Goal: Task Accomplishment & Management: Use online tool/utility

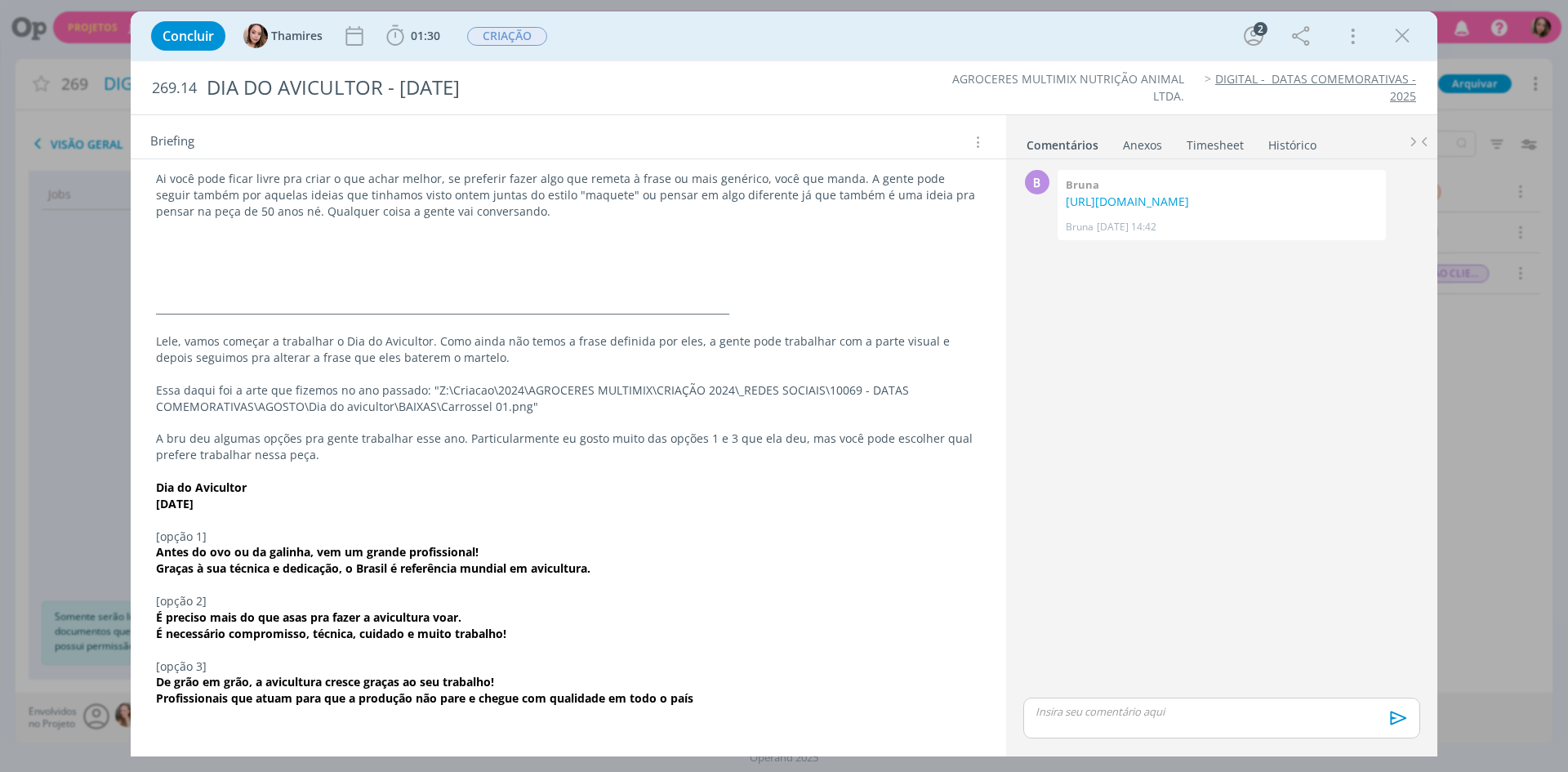
scroll to position [160, 0]
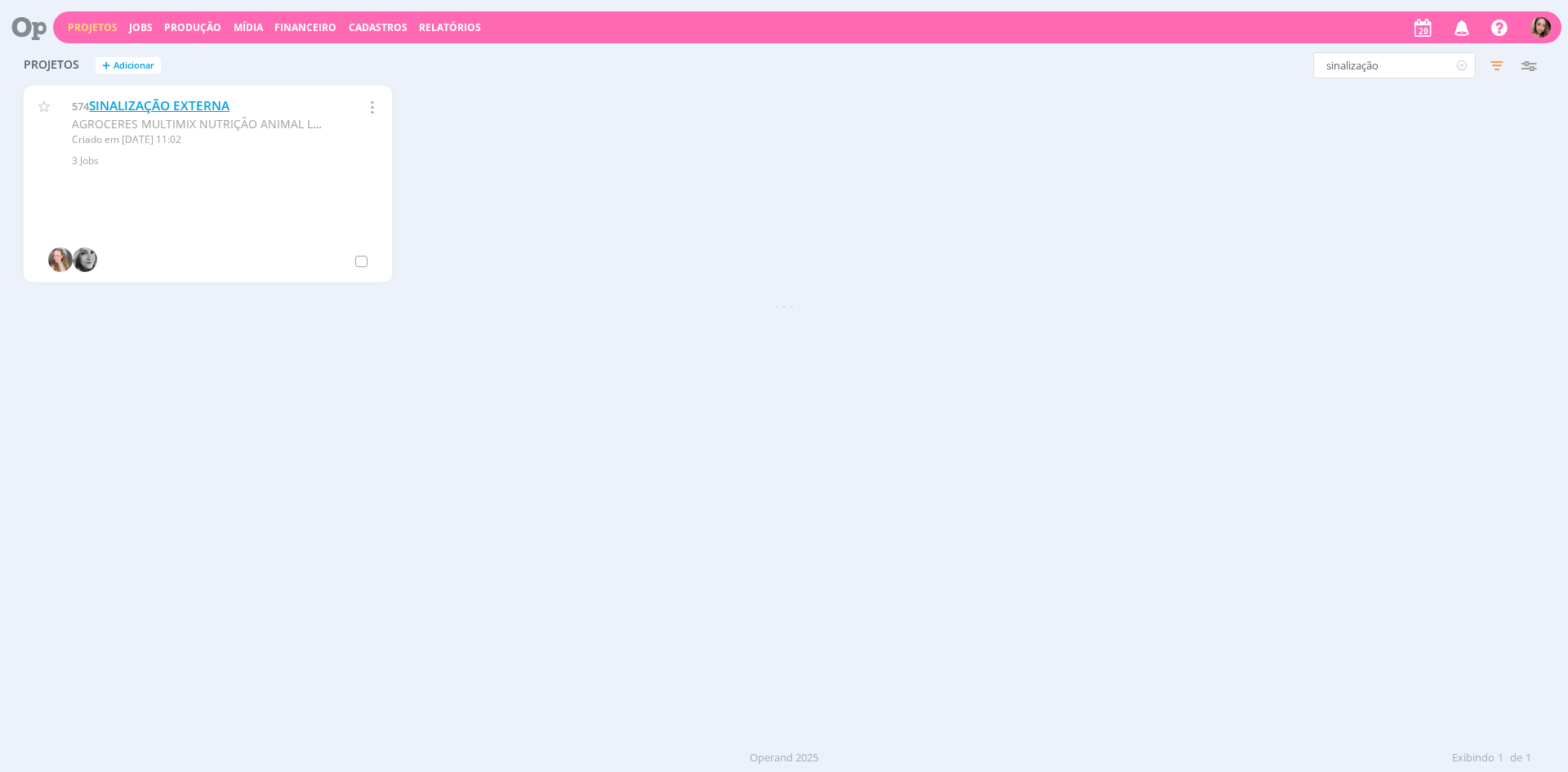
click at [133, 99] on link "SINALIZAÇÃO EXTERNA" at bounding box center [159, 106] width 140 height 17
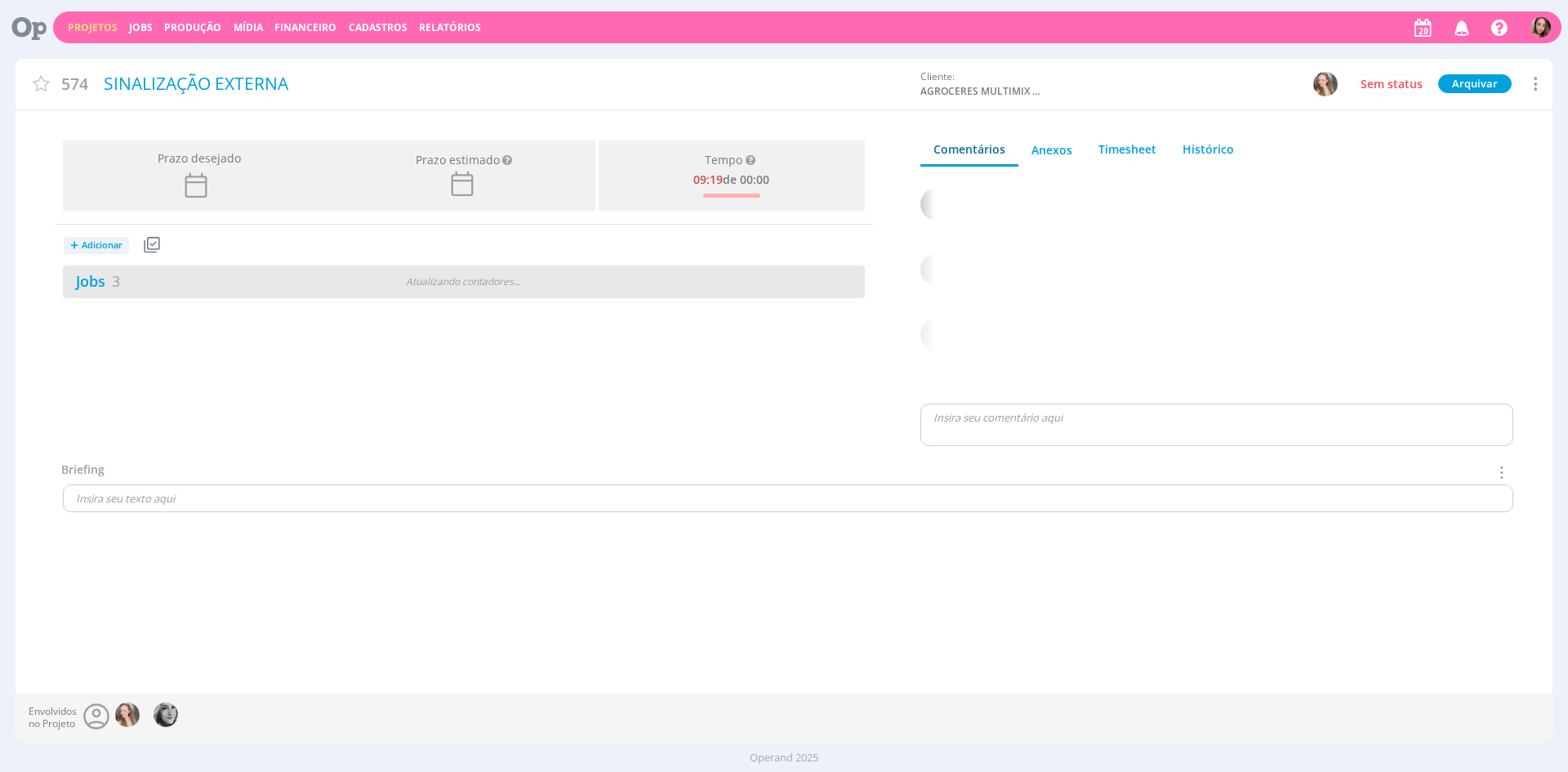
click at [223, 276] on div "Jobs 3" at bounding box center [198, 282] width 272 height 22
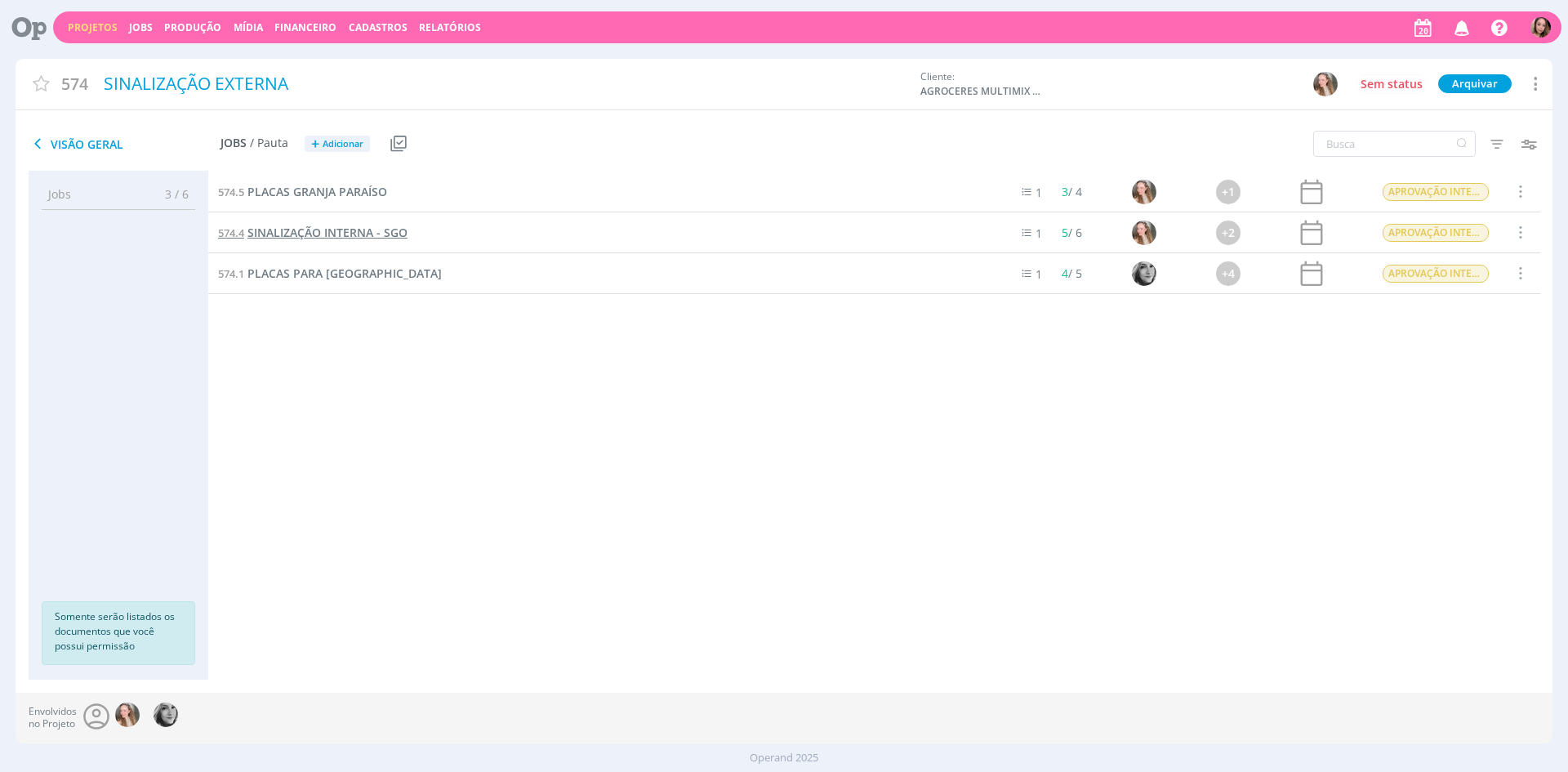
click at [351, 230] on span "SINALIZAÇÃO INTERNA - SGO" at bounding box center [328, 232] width 160 height 15
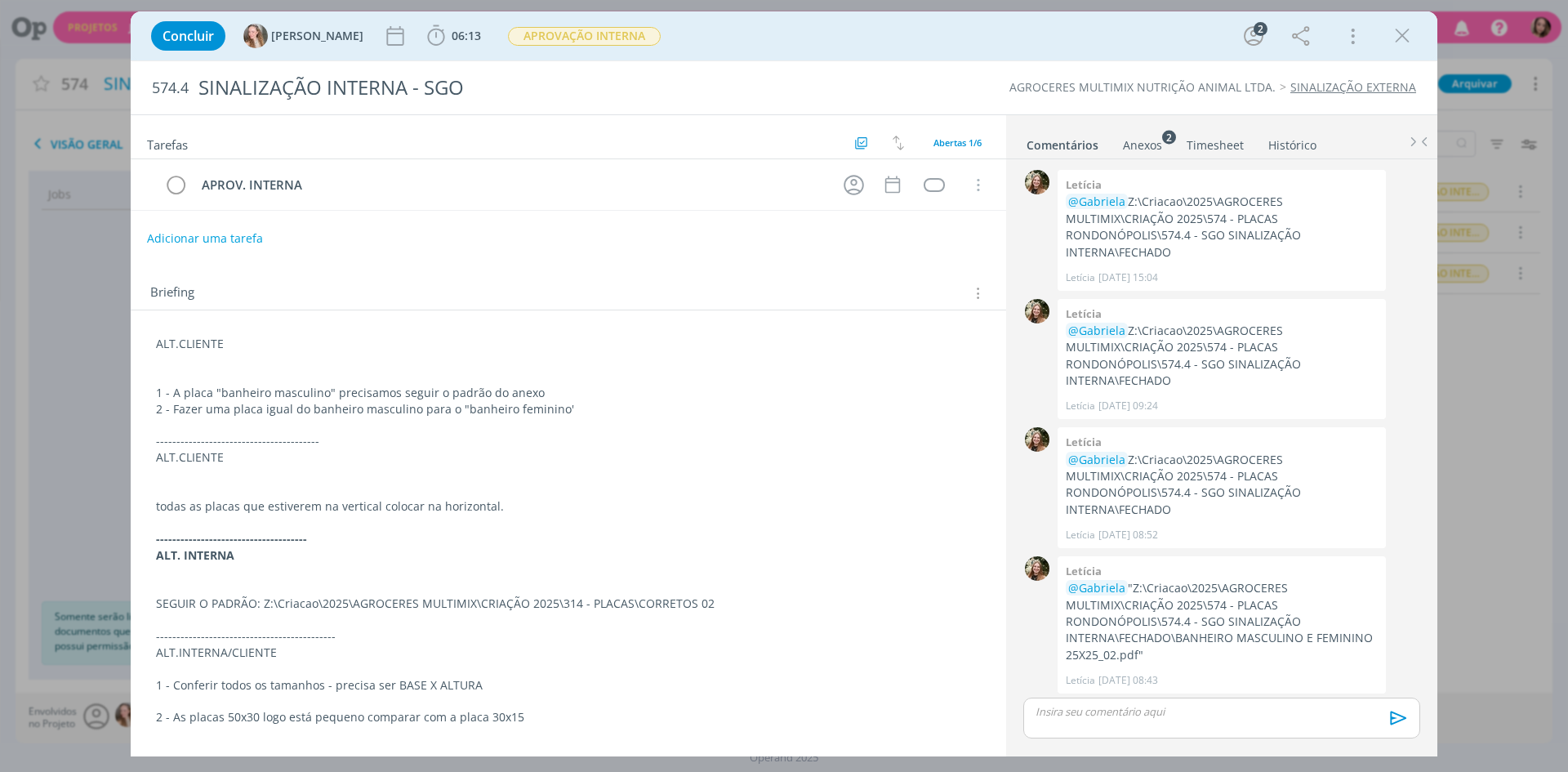
scroll to position [3, 0]
click at [1405, 35] on icon "dialog" at bounding box center [1402, 36] width 25 height 25
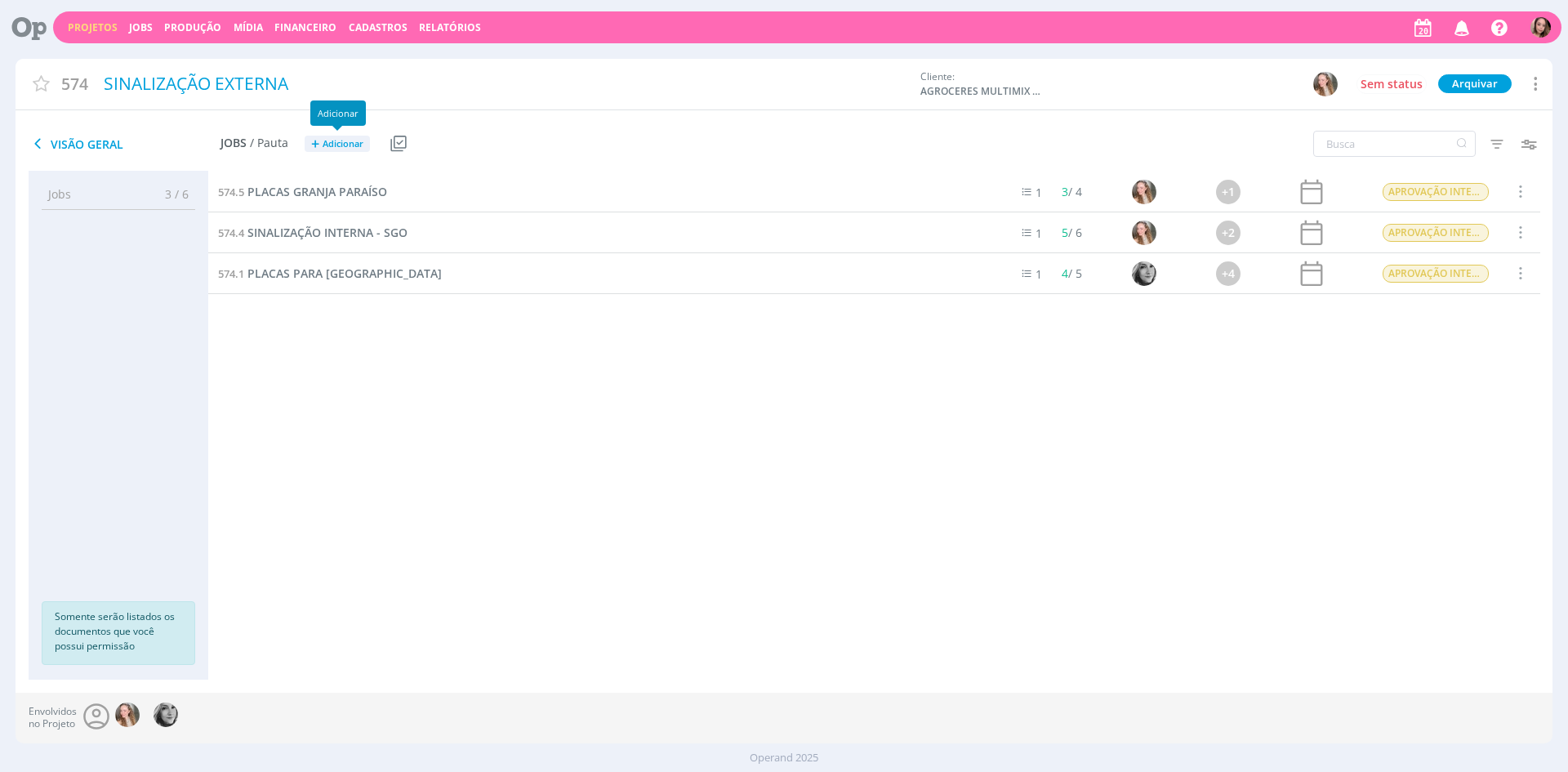
click at [340, 144] on span "Adicionar" at bounding box center [343, 144] width 41 height 10
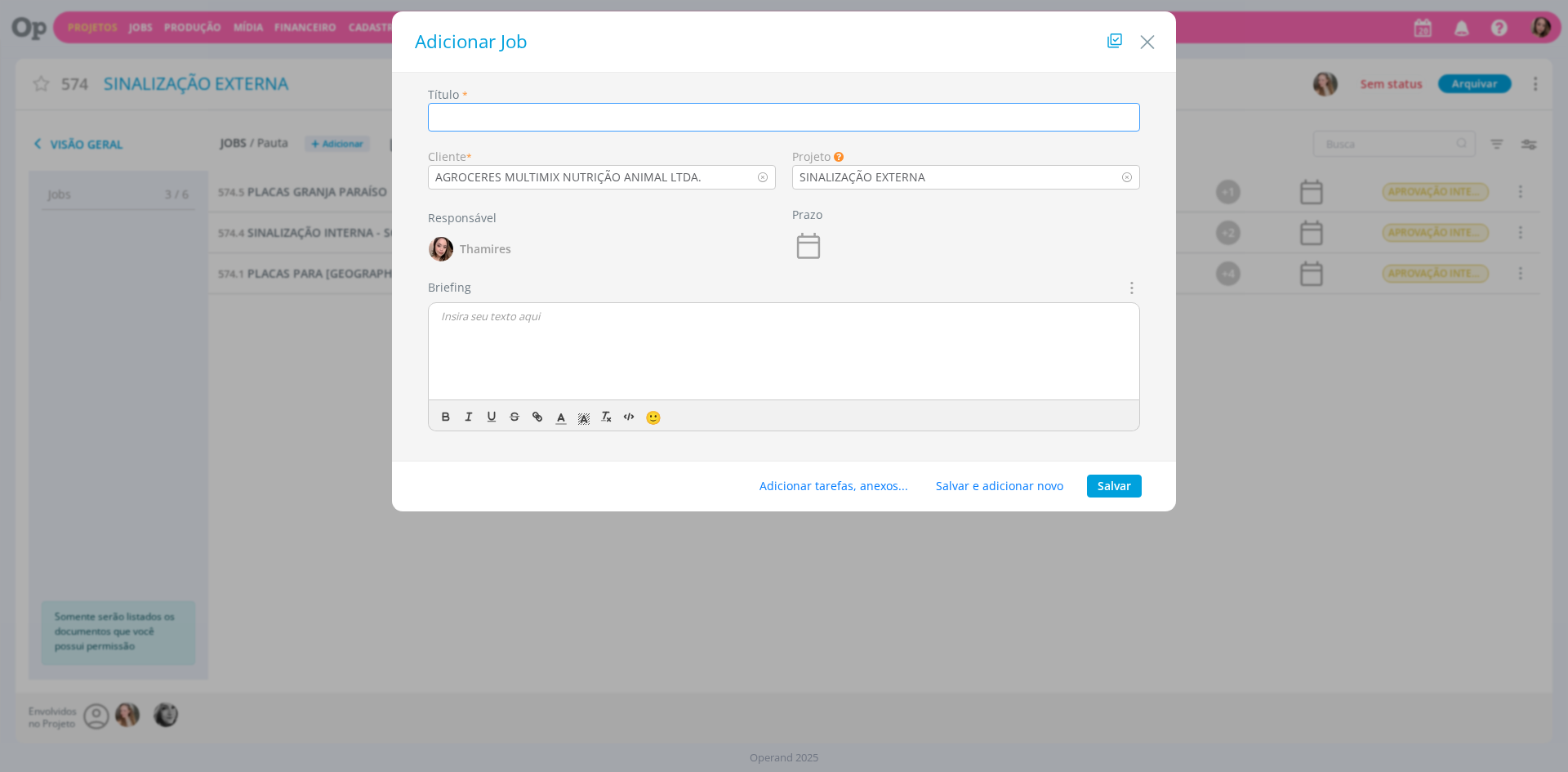
click at [455, 115] on input "dialog" at bounding box center [784, 117] width 712 height 29
paste input "Arte para sinalização da unidade de CNP"
click at [443, 117] on input "Arte para sinalização da unidade de CNP" at bounding box center [784, 117] width 712 height 29
type input "ARTE PARA SINALIZAÇÃO DA UNIDADE DE CNP"
click at [614, 318] on p "dialog" at bounding box center [784, 316] width 686 height 14
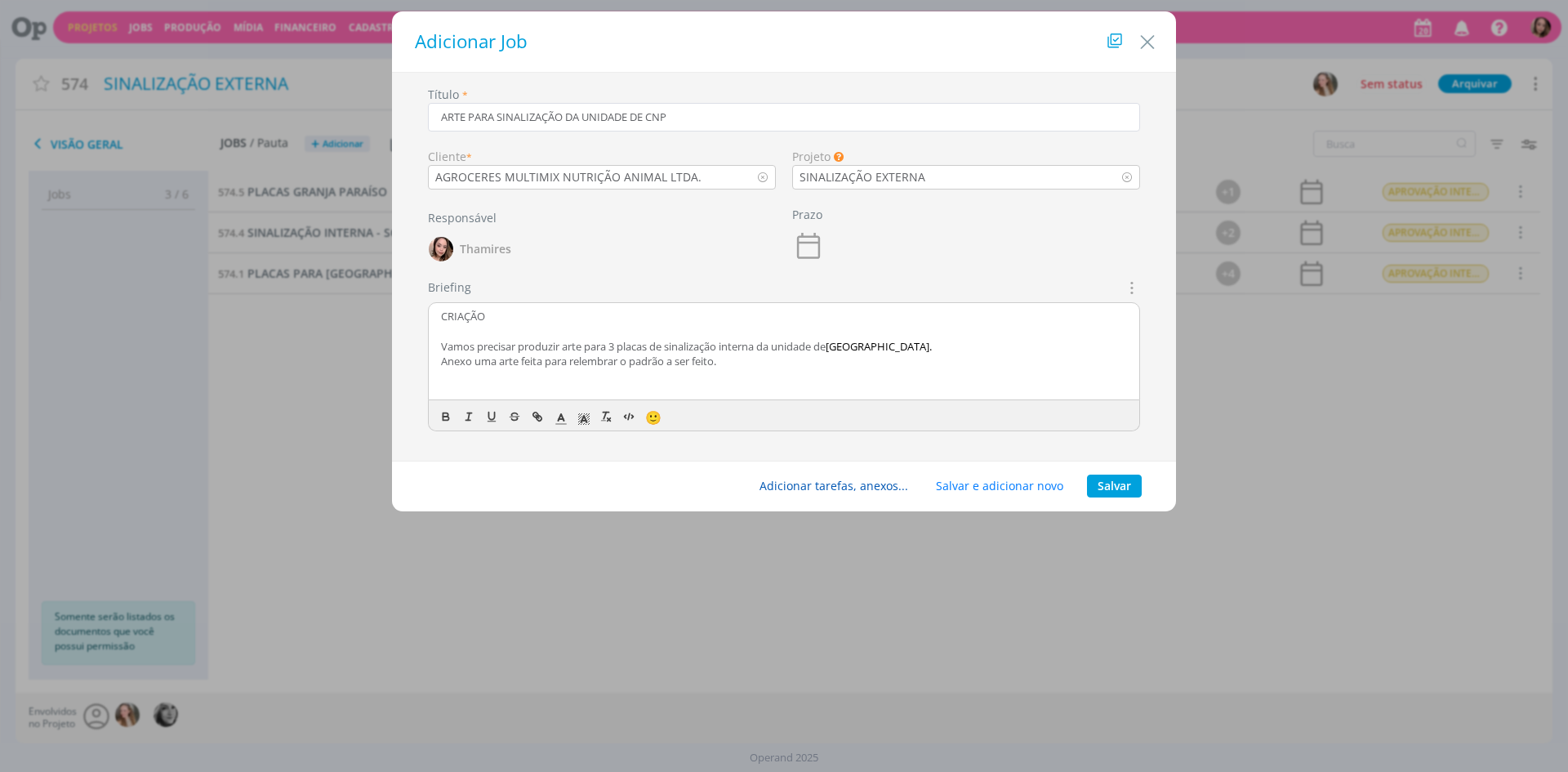
click at [850, 495] on button "Adicionar tarefas, anexos..." at bounding box center [834, 485] width 170 height 23
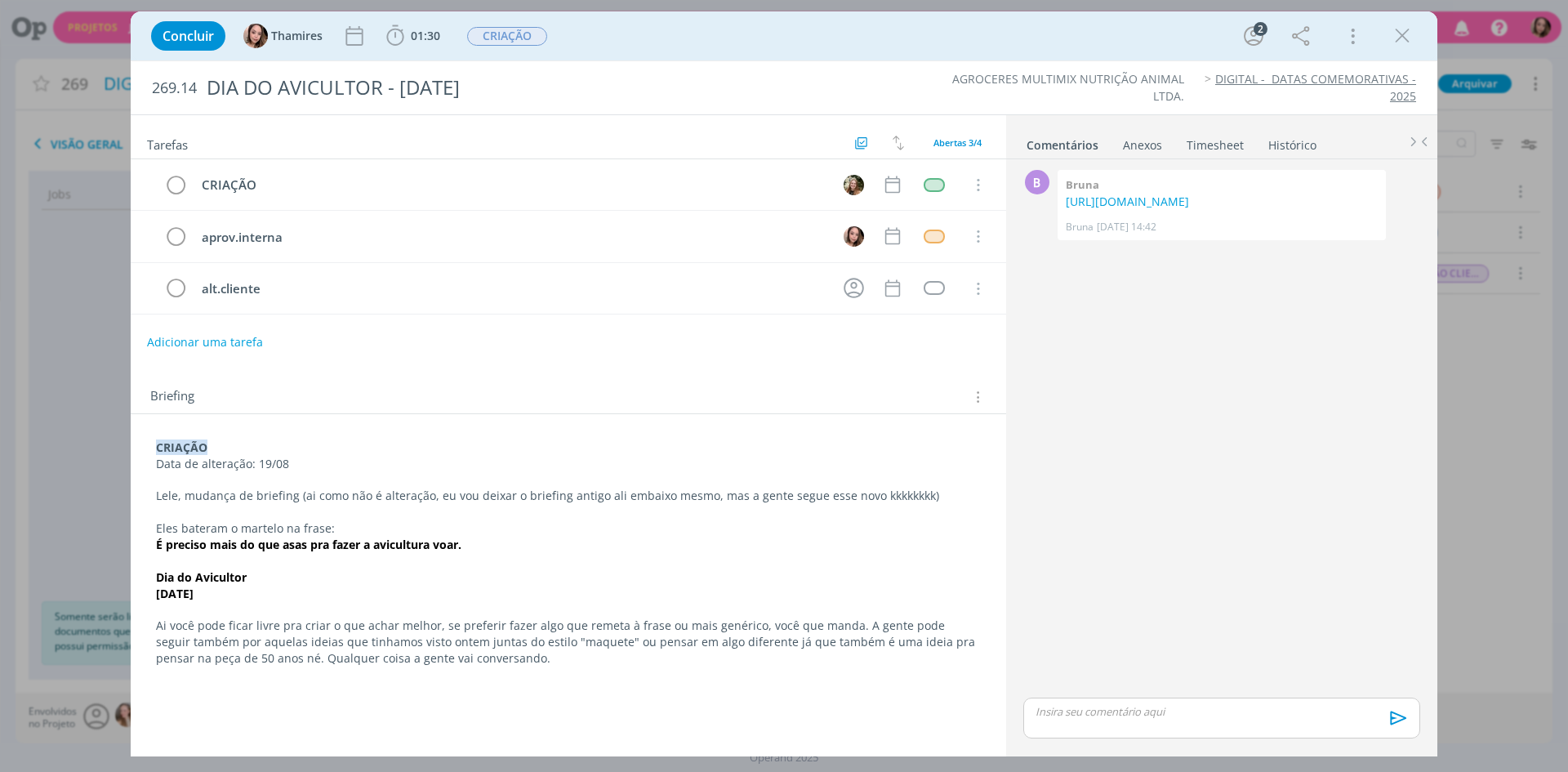
scroll to position [160, 0]
